Goal: Transaction & Acquisition: Book appointment/travel/reservation

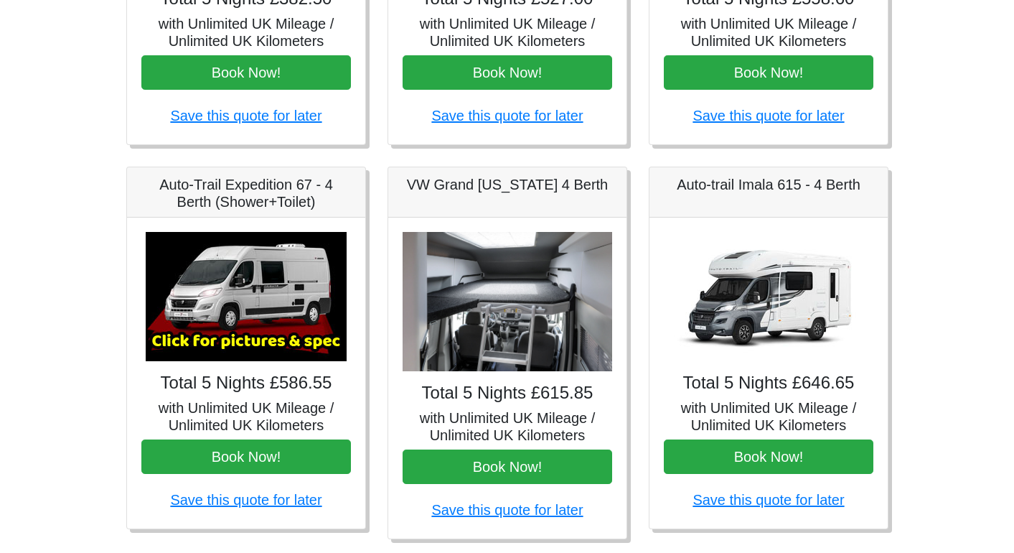
scroll to position [502, 0]
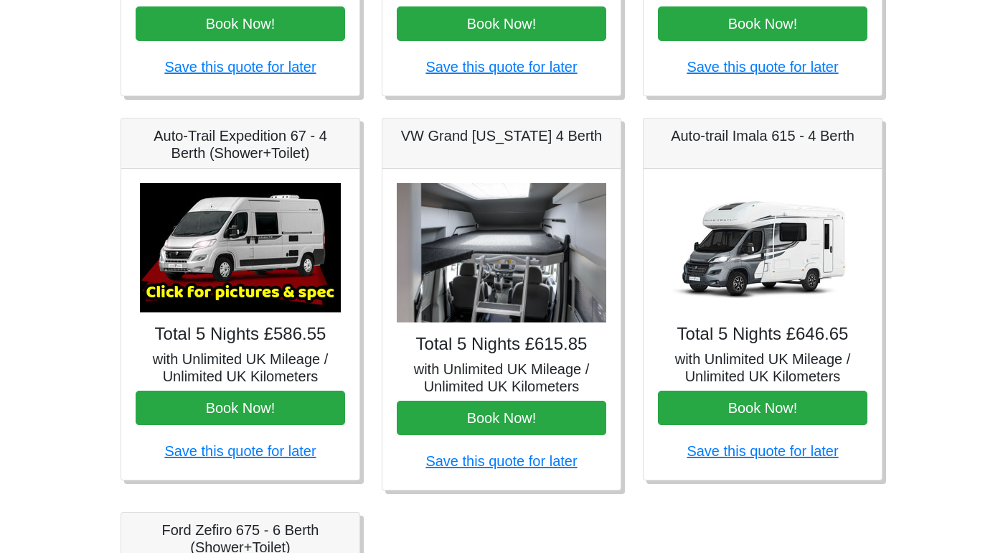
click at [250, 261] on img at bounding box center [240, 247] width 201 height 129
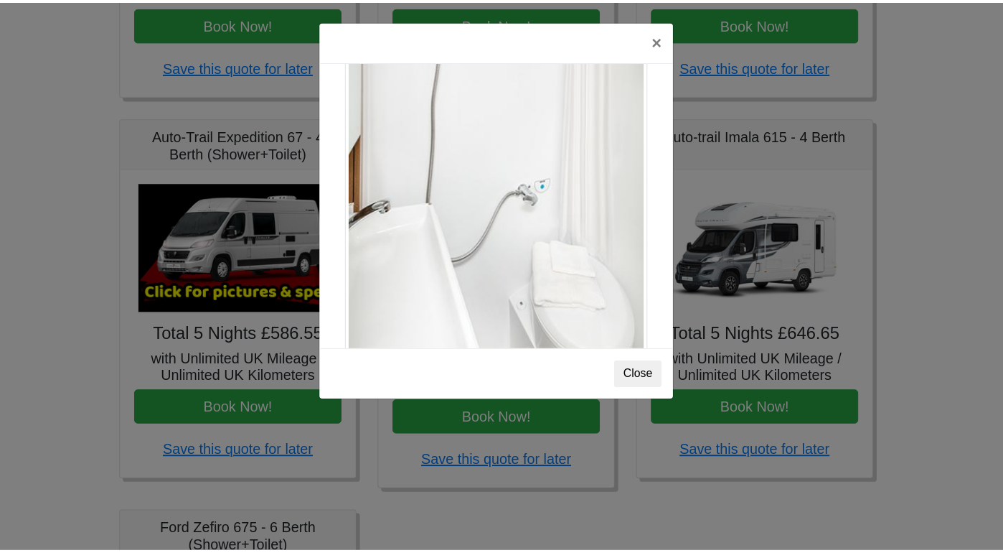
scroll to position [1943, 0]
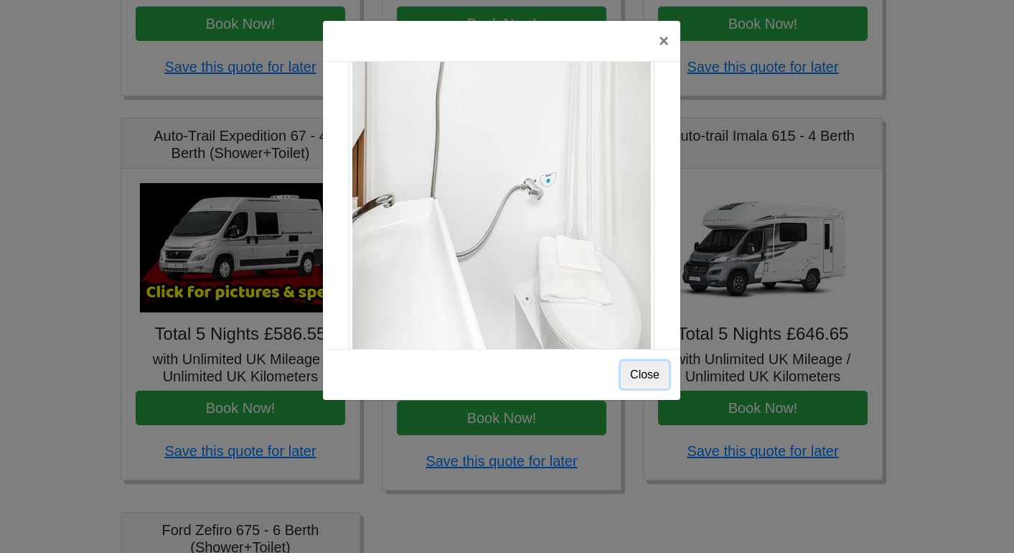
click at [624, 377] on button "Close" at bounding box center [645, 374] width 48 height 27
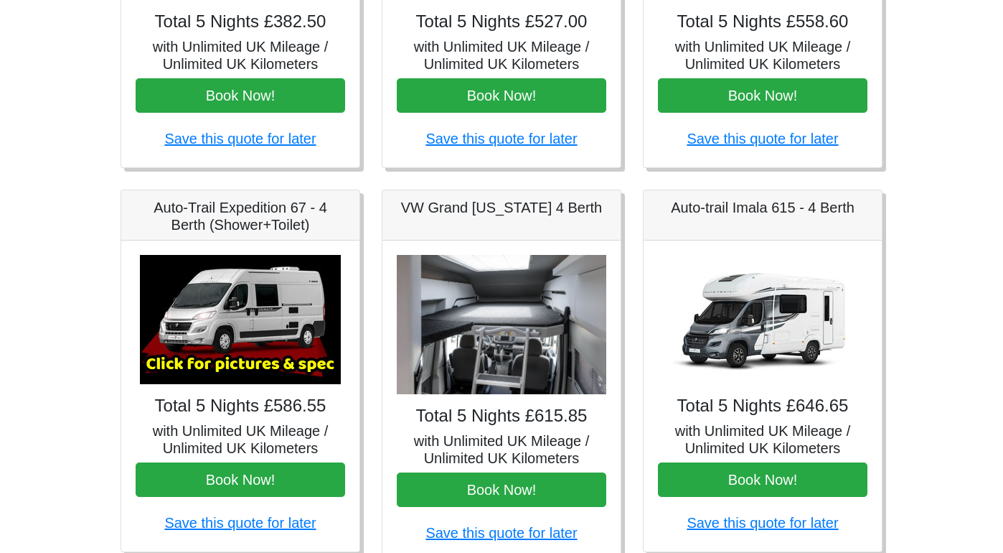
scroll to position [359, 0]
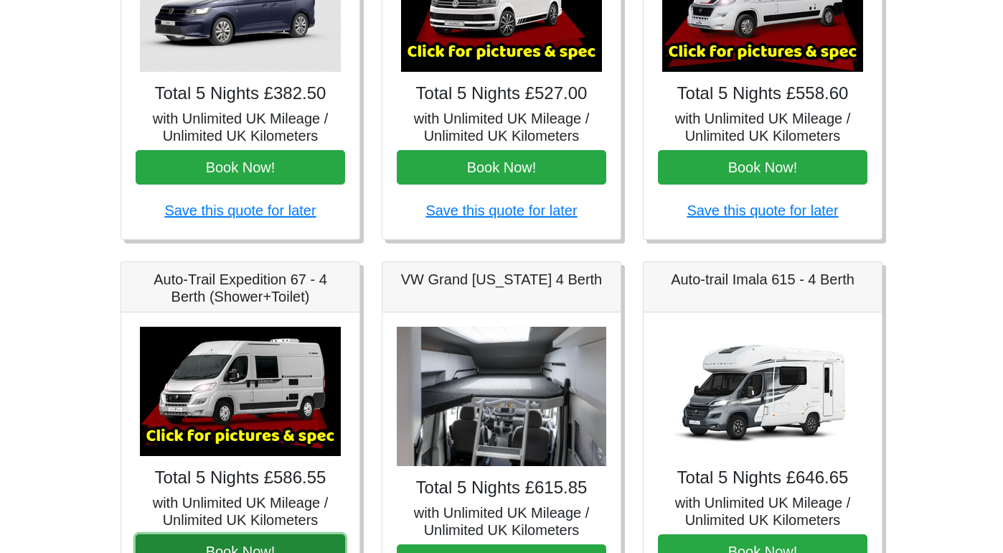
click at [221, 543] on button "Book Now!" at bounding box center [241, 551] width 210 height 34
